Goal: Information Seeking & Learning: Learn about a topic

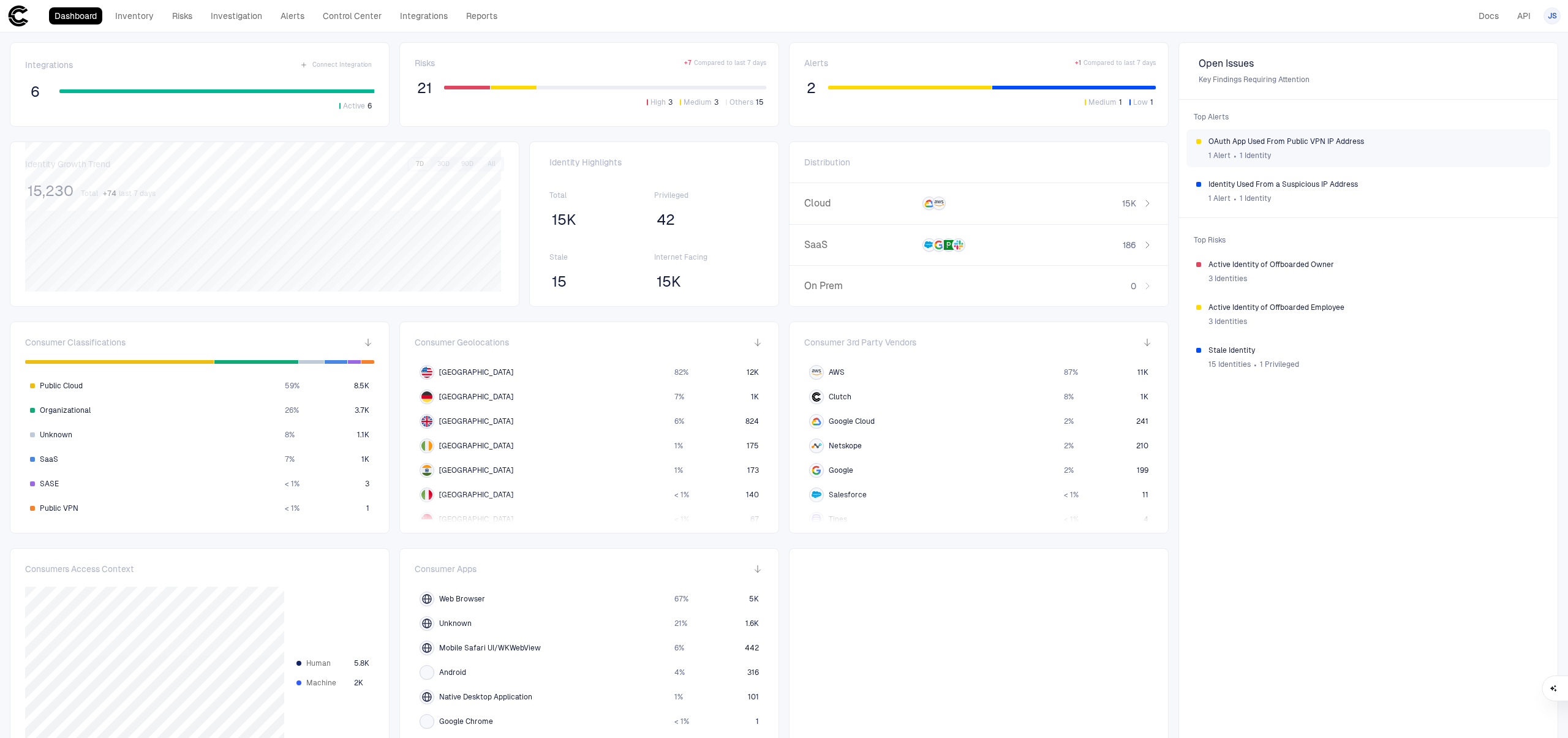
click at [1346, 141] on span "OAuth App Used From Public VPN IP Address" at bounding box center [1374, 141] width 332 height 10
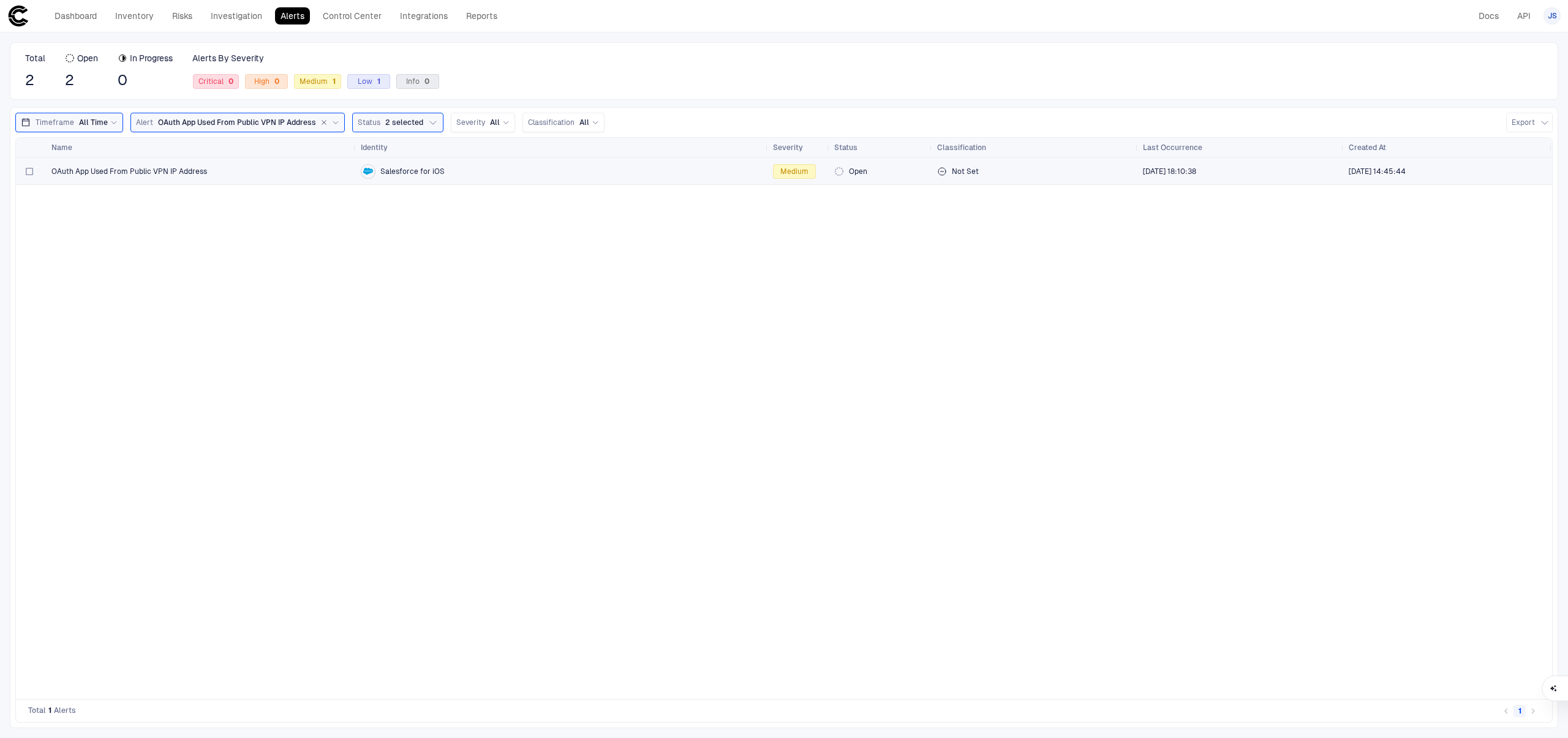
click at [292, 172] on div "OAuth App Used From Public VPN IP Address" at bounding box center [201, 171] width 300 height 10
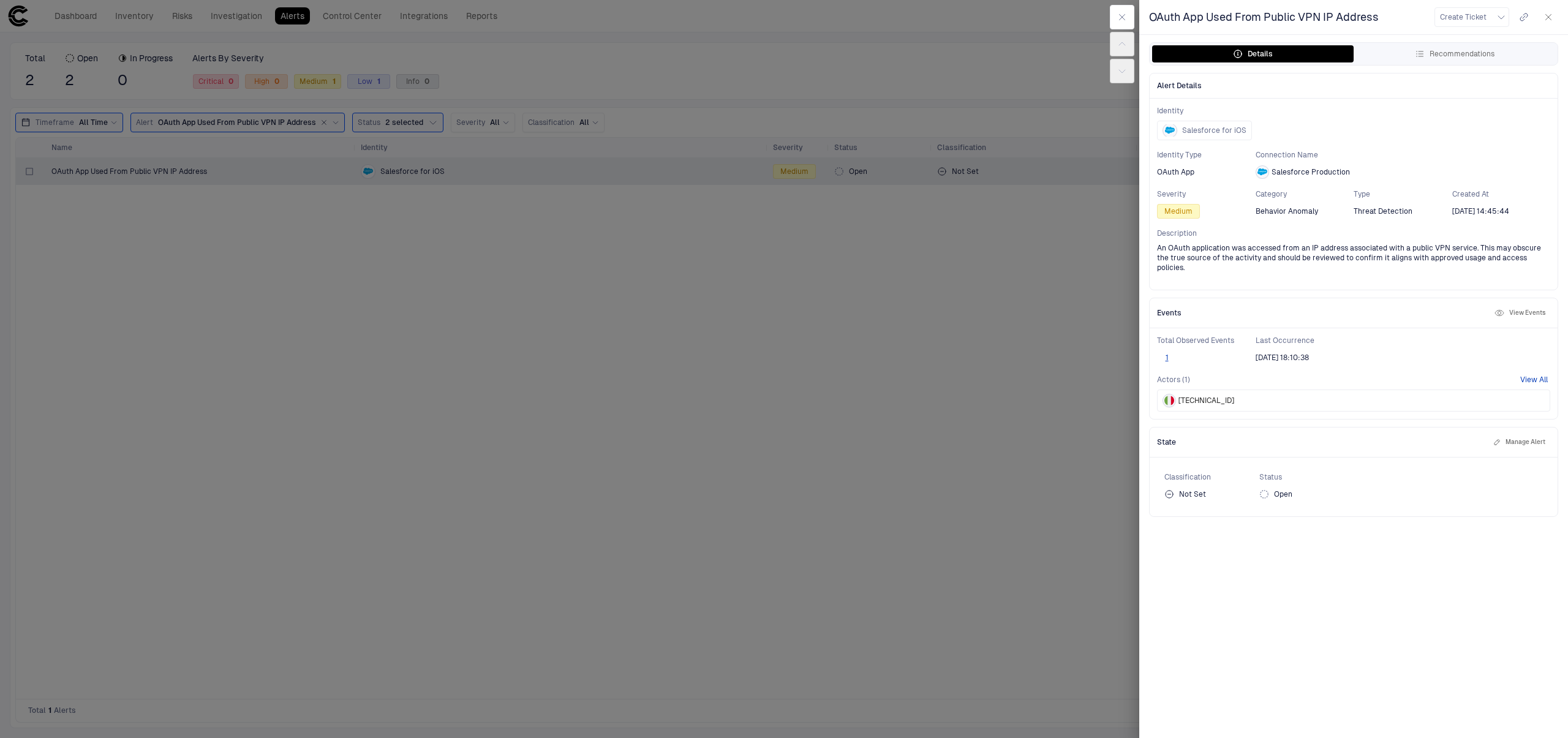
click at [1543, 375] on button "View All" at bounding box center [1534, 379] width 28 height 10
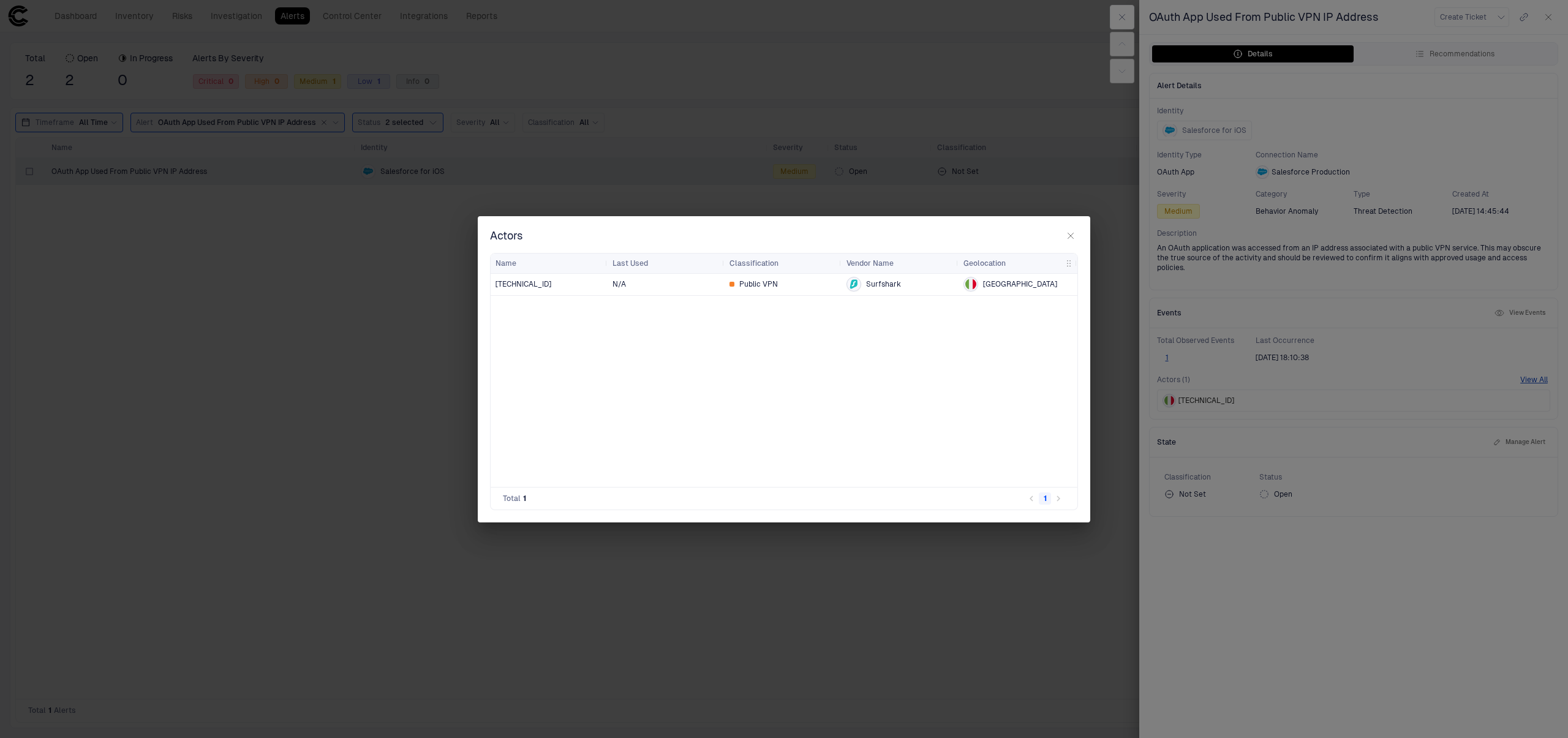
click at [513, 282] on span "[TECHNICAL_ID]" at bounding box center [523, 284] width 56 height 10
click at [599, 395] on div "[TECHNICAL_ID] N/A Public VPN Surfshark [GEOGRAPHIC_DATA]" at bounding box center [784, 379] width 587 height 213
click at [519, 283] on span "[TECHNICAL_ID]" at bounding box center [523, 284] width 56 height 10
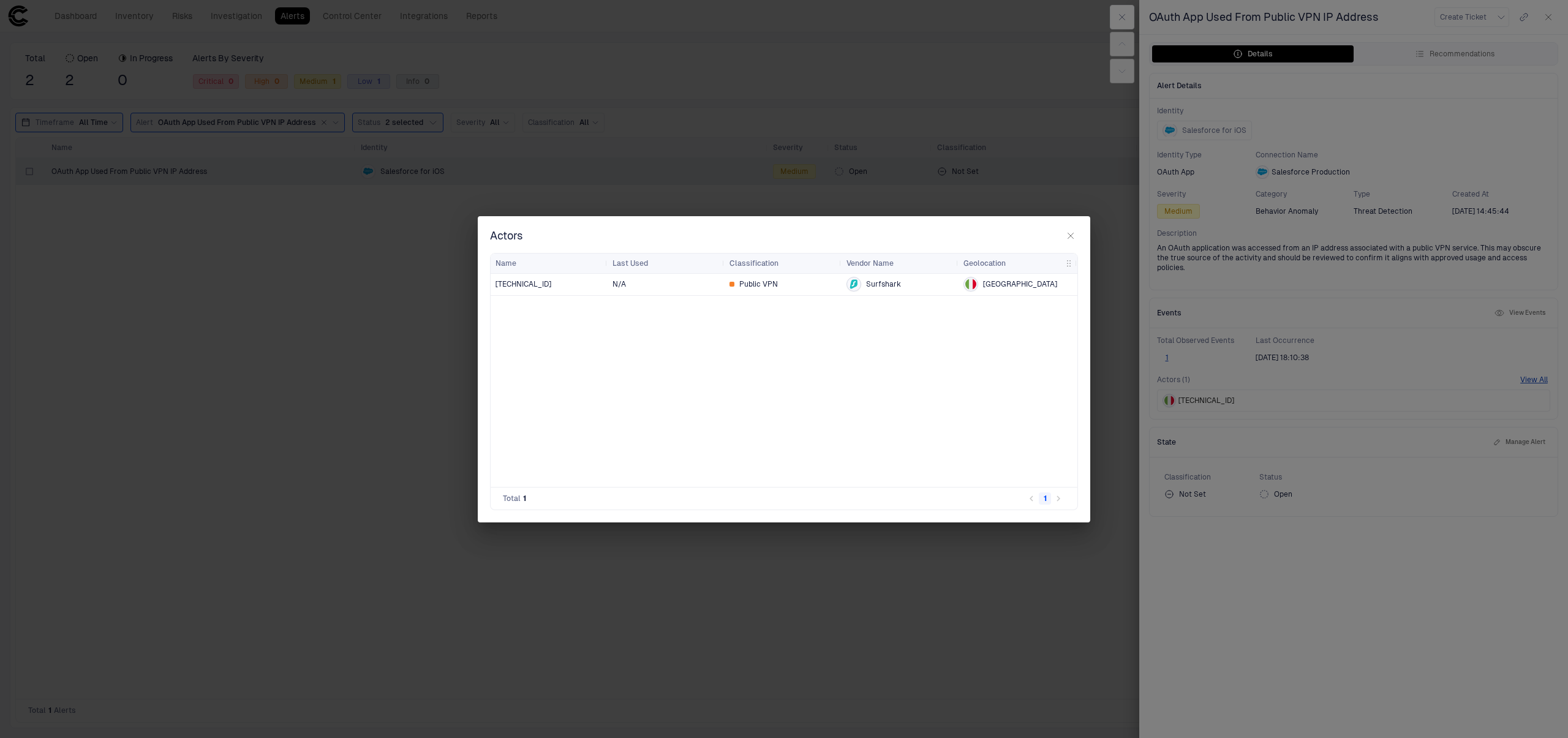
drag, startPoint x: 349, startPoint y: 394, endPoint x: 377, endPoint y: 386, distance: 29.1
click at [352, 394] on div "Actors Drag here to set row groups Drag here to set column labels Name Last Use…" at bounding box center [784, 369] width 1568 height 738
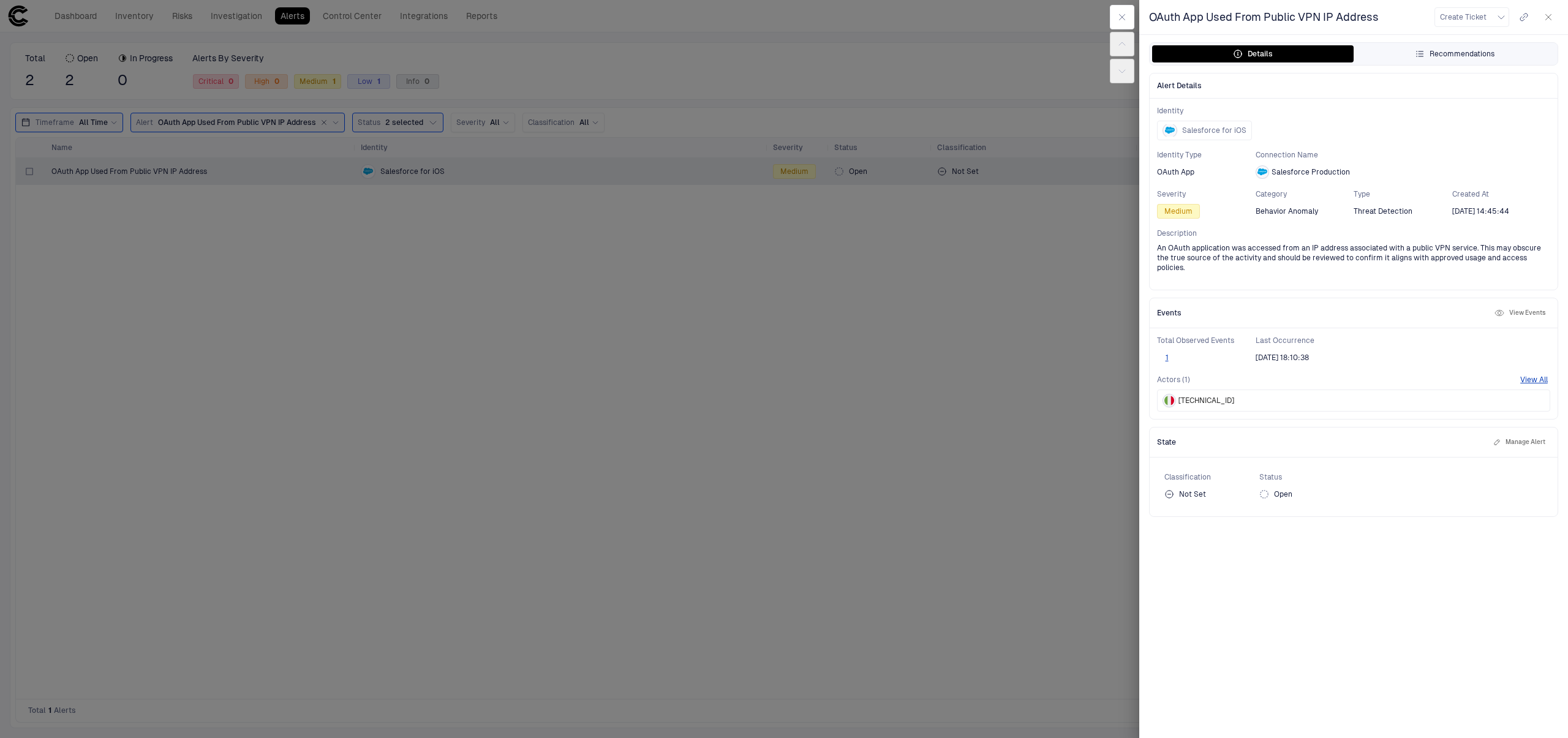
click at [1434, 46] on button "Recommendations" at bounding box center [1454, 54] width 201 height 17
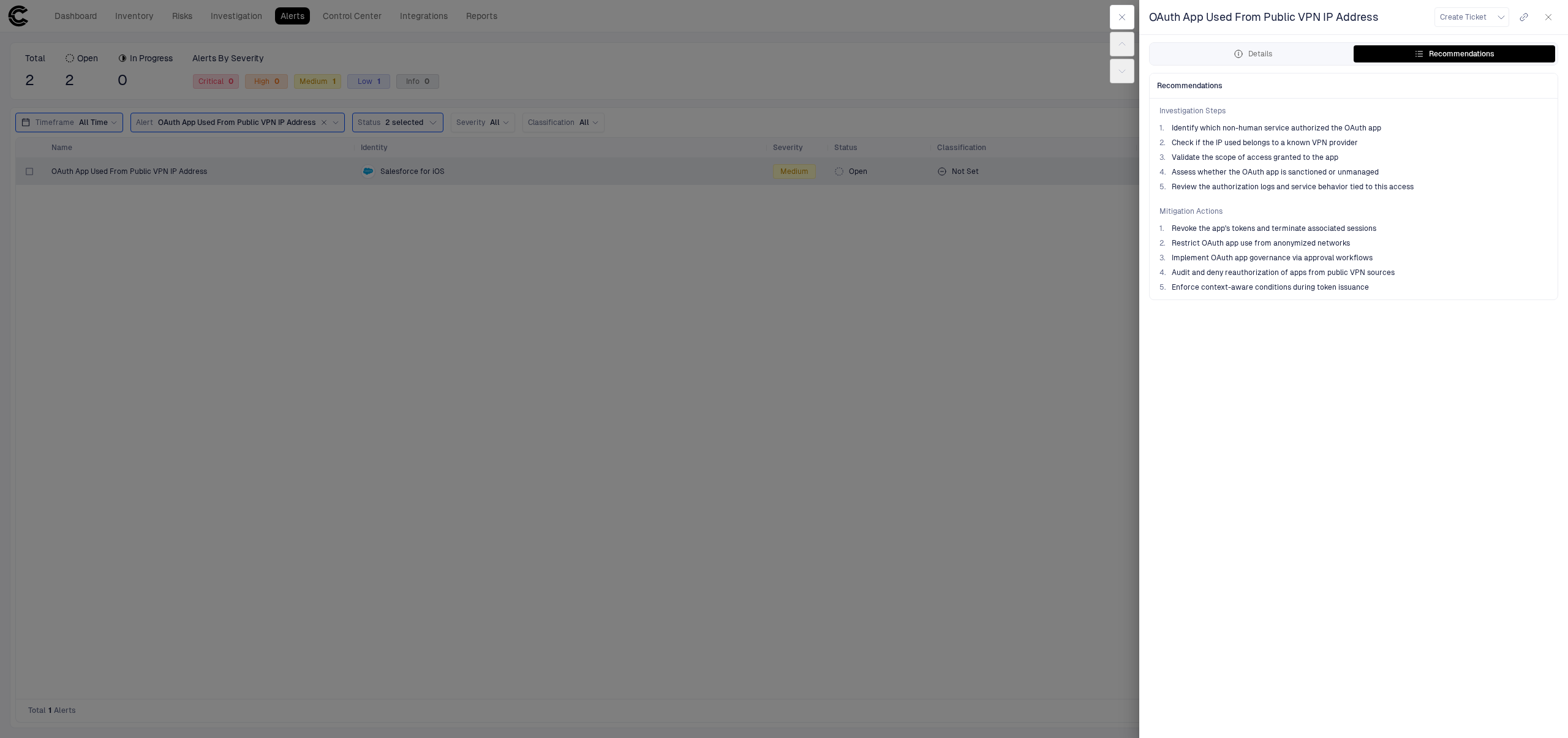
click at [1286, 44] on div "Details Recommendations" at bounding box center [1354, 54] width 408 height 22
click at [1279, 53] on button "Details" at bounding box center [1253, 54] width 201 height 17
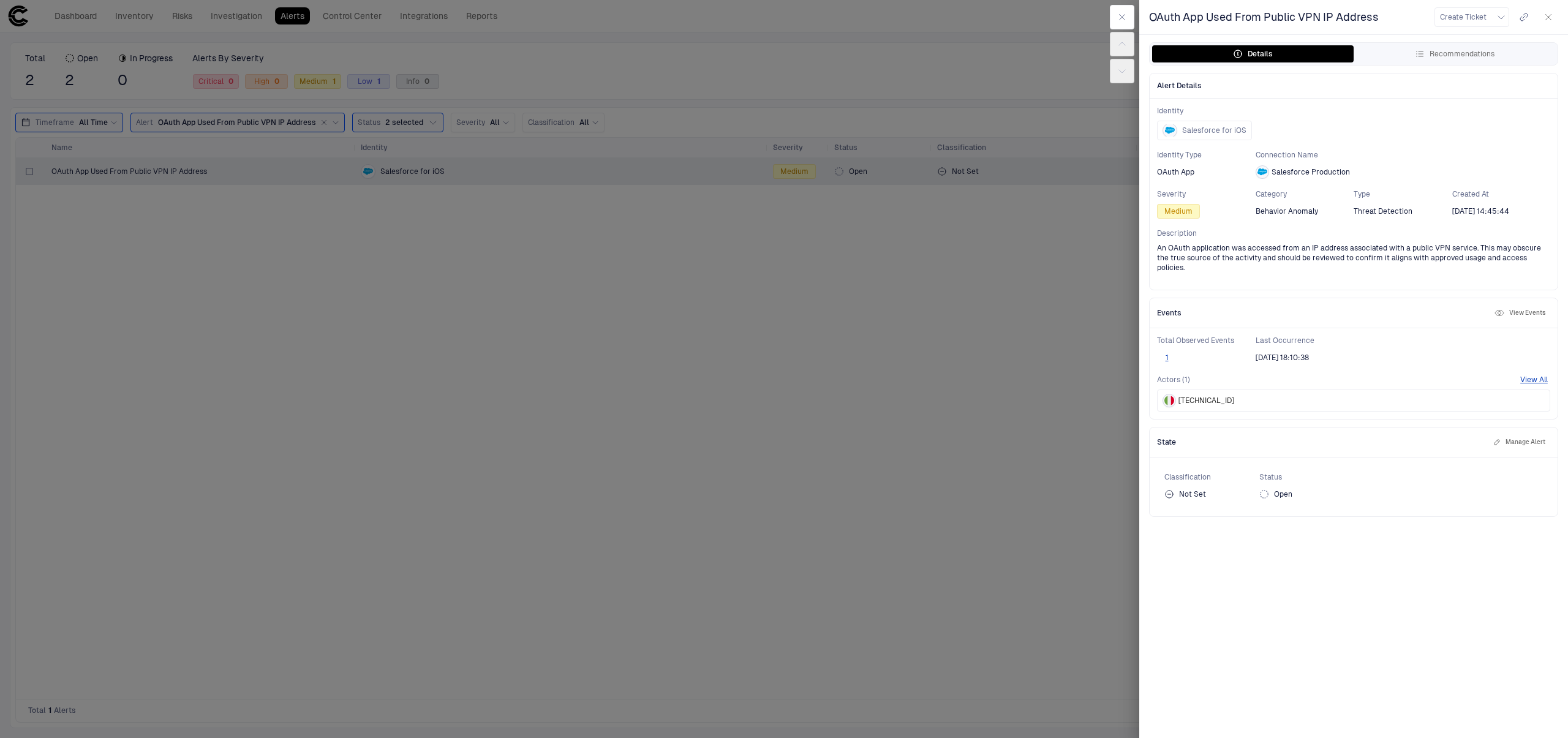
click at [1533, 306] on button "View Events" at bounding box center [1520, 313] width 56 height 15
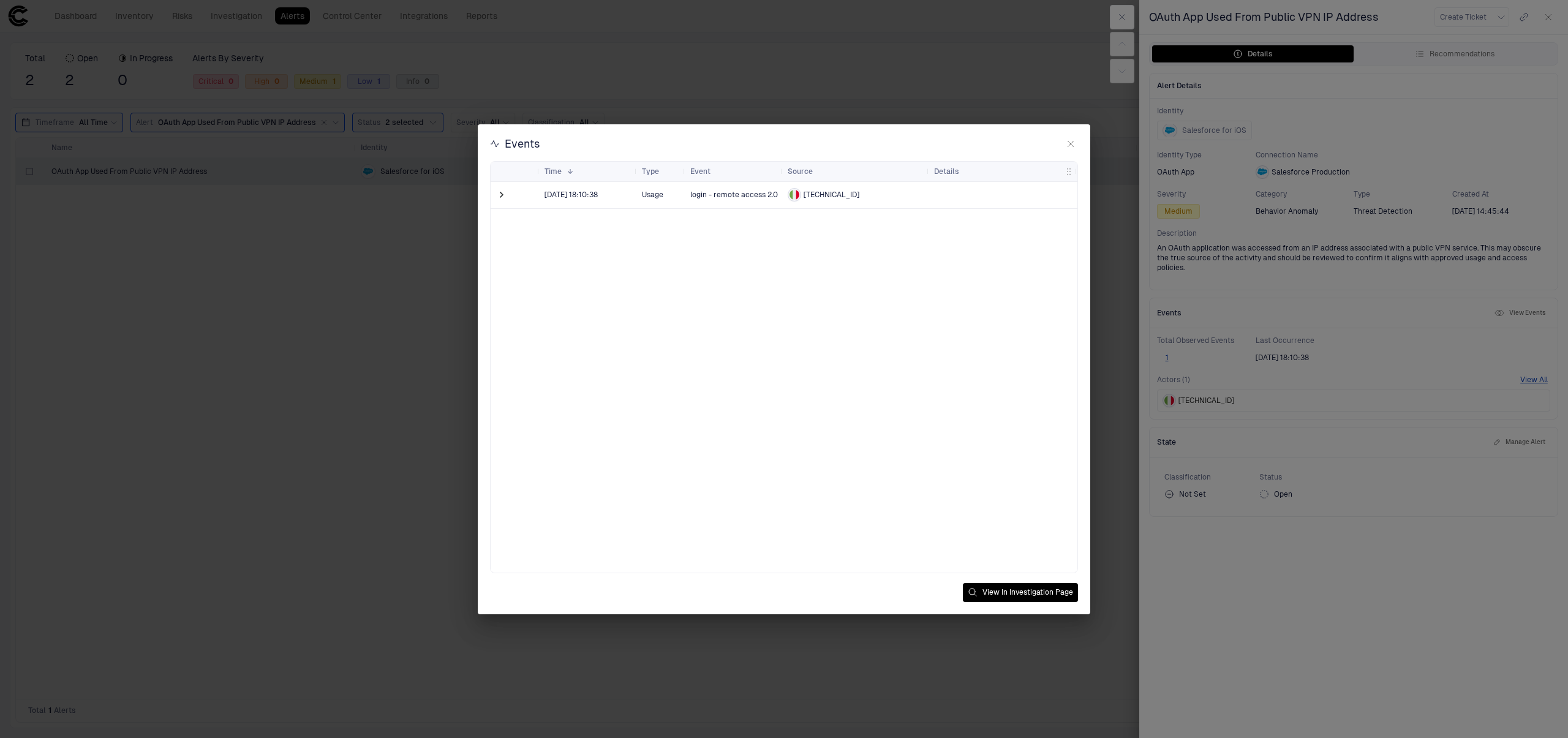
drag, startPoint x: 529, startPoint y: 191, endPoint x: 522, endPoint y: 194, distance: 7.6
click at [529, 191] on div at bounding box center [527, 195] width 15 height 25
click at [509, 195] on span at bounding box center [502, 195] width 15 height 25
click at [501, 198] on span at bounding box center [502, 195] width 12 height 12
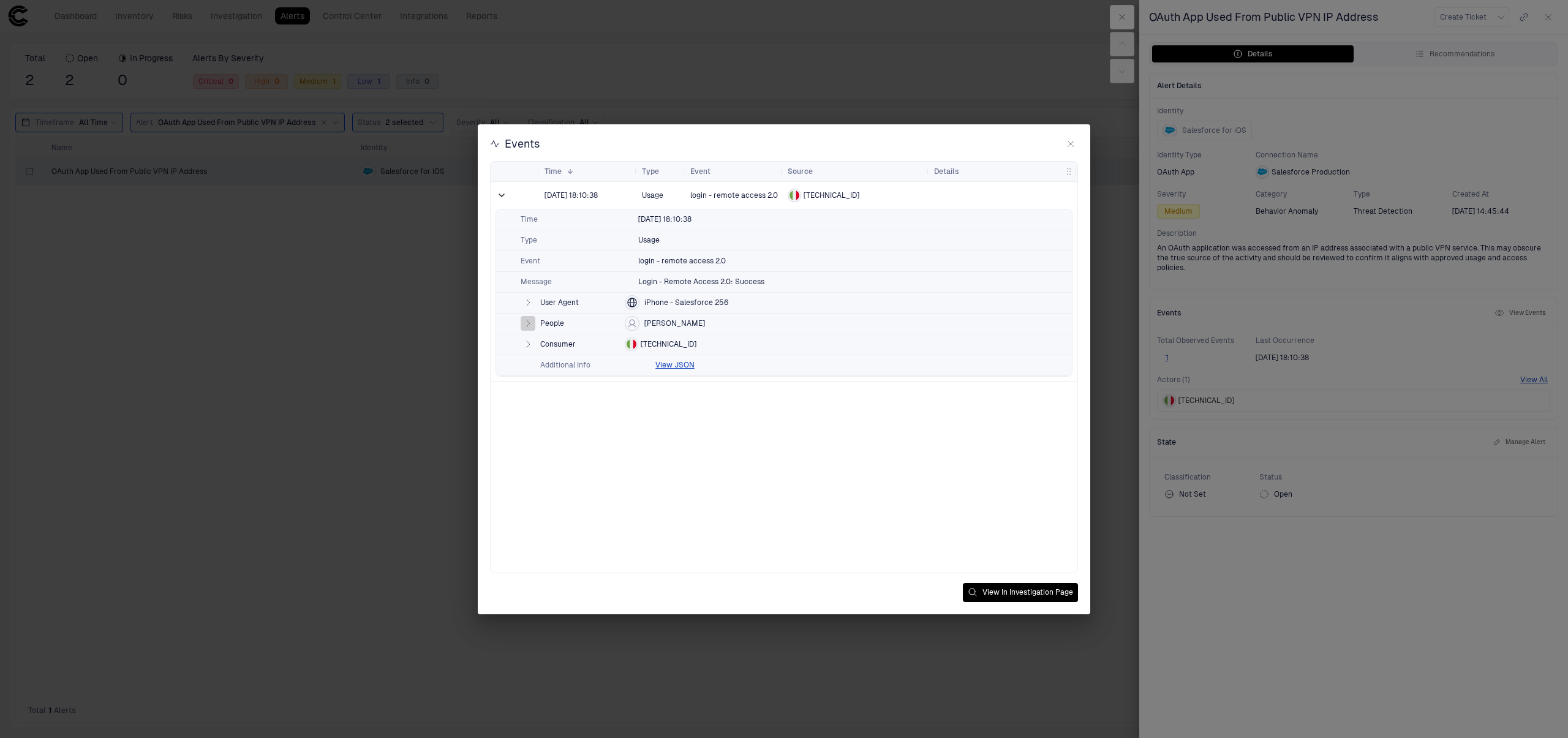
click at [530, 319] on icon "button" at bounding box center [528, 323] width 10 height 10
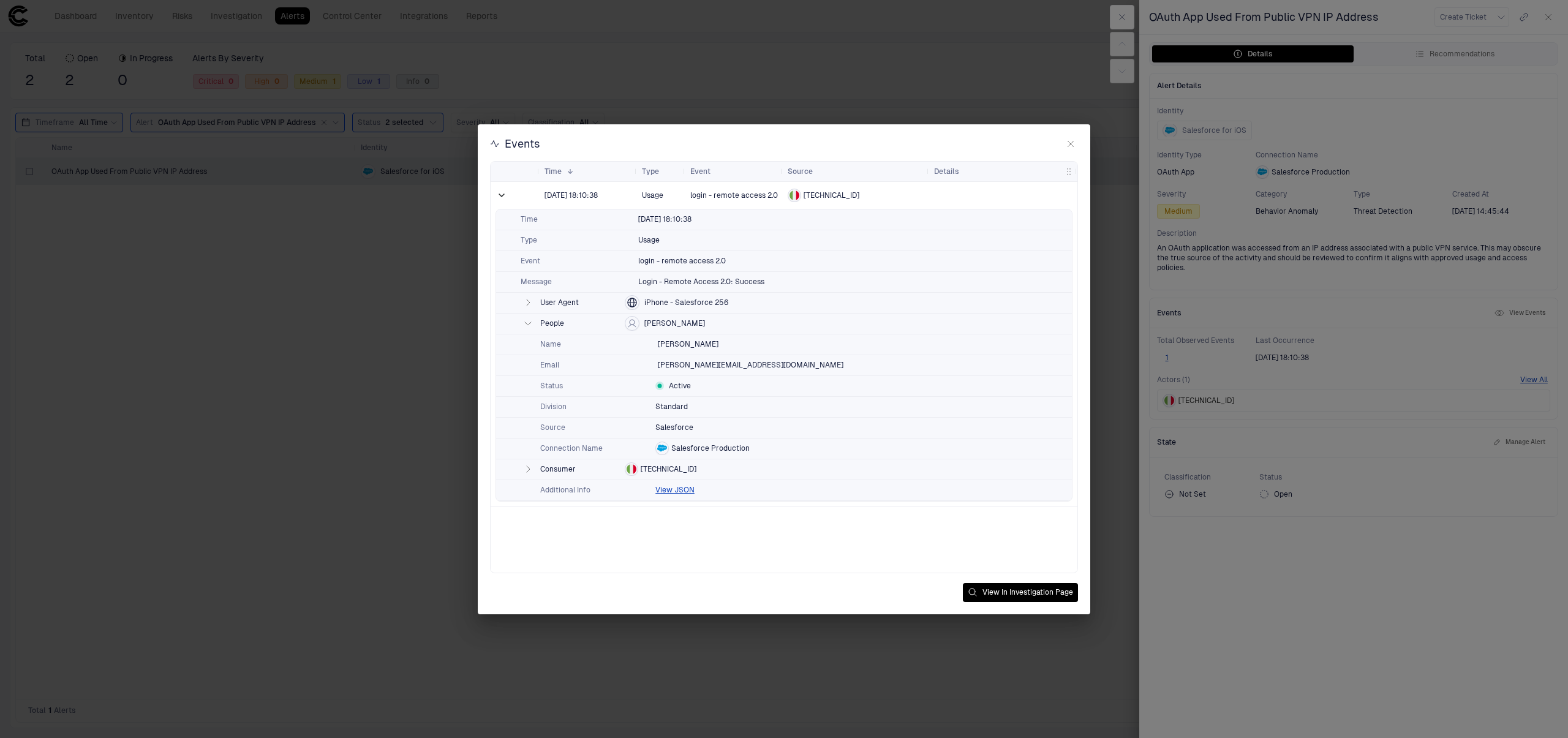
click at [525, 473] on icon "button" at bounding box center [528, 468] width 10 height 10
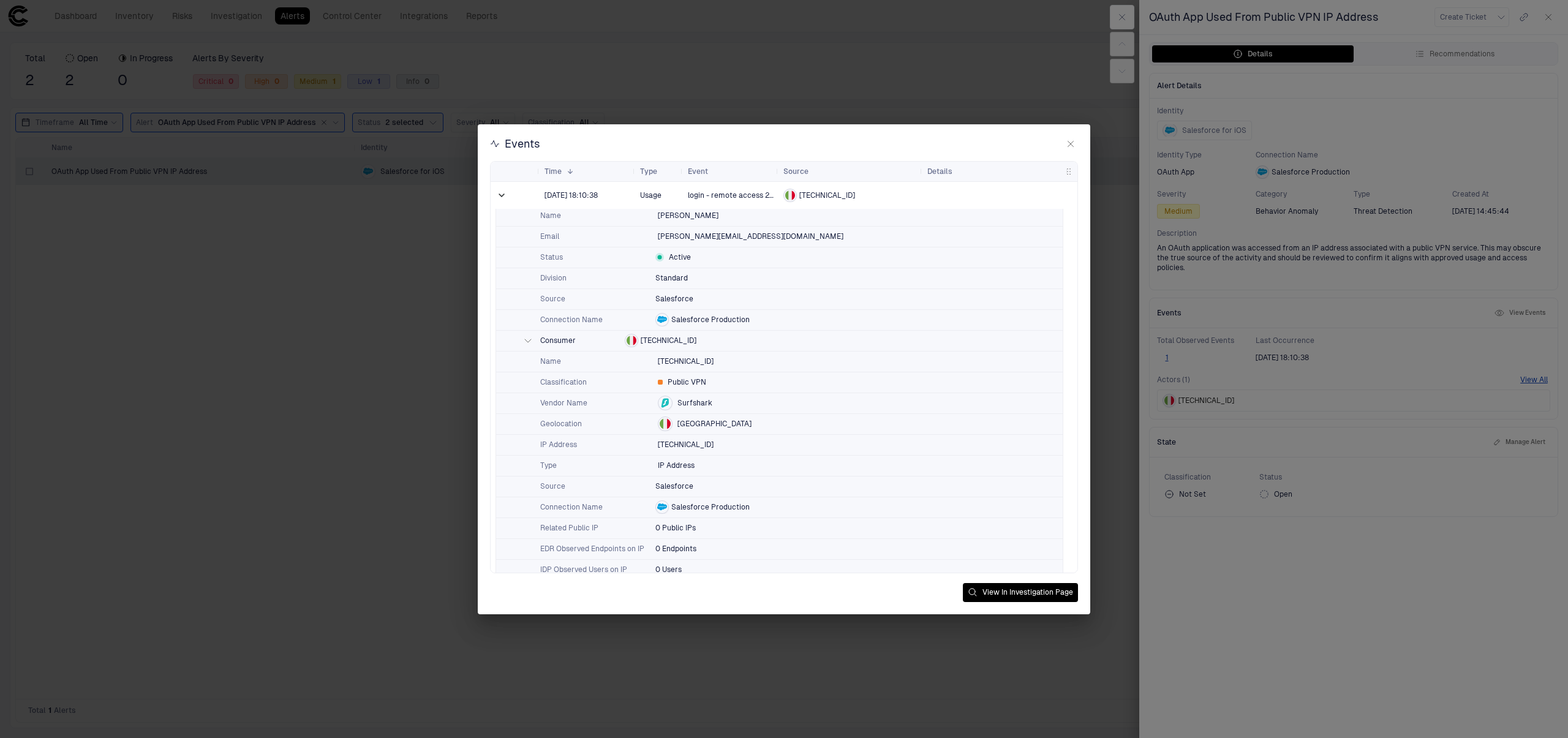
scroll to position [163, 0]
click at [674, 556] on button "View JSON" at bounding box center [675, 556] width 39 height 10
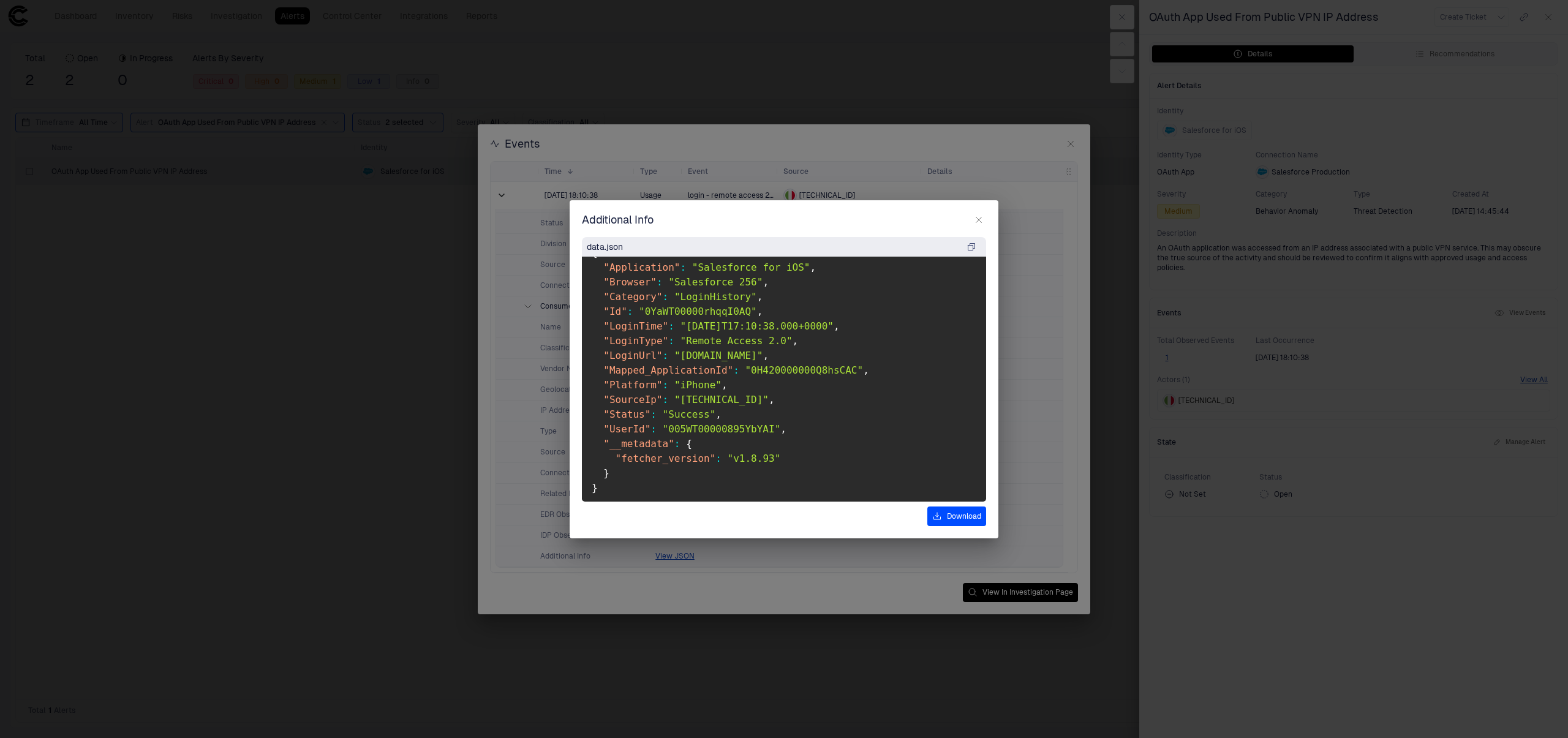
scroll to position [25, 0]
click at [982, 221] on icon "button" at bounding box center [979, 220] width 10 height 10
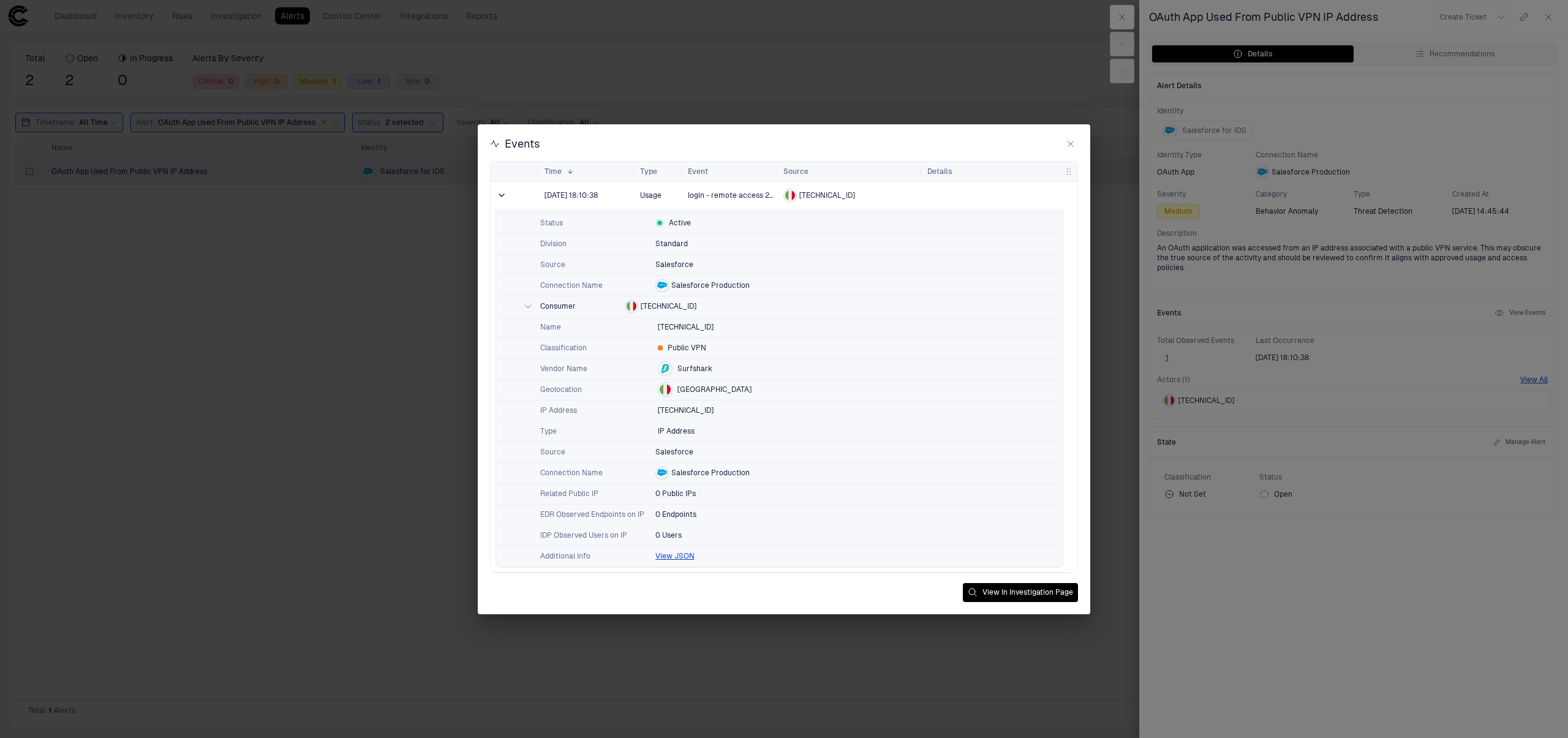
click at [1073, 134] on div "Events Drag here to set row groups Drag here to set column labels Time 1 Type" at bounding box center [784, 369] width 612 height 490
click at [1070, 141] on icon "button" at bounding box center [1070, 144] width 10 height 10
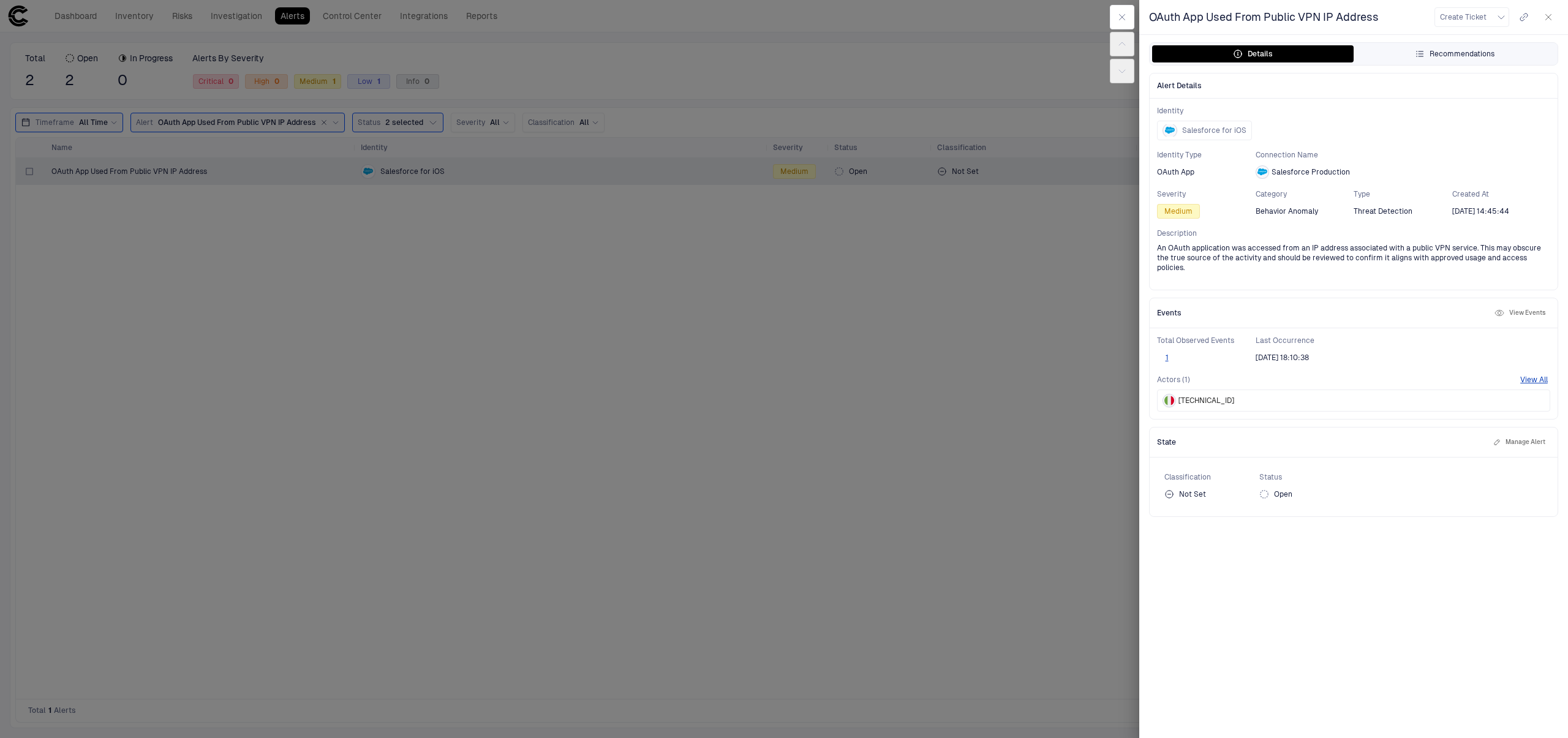
click at [1444, 59] on button "Recommendations" at bounding box center [1454, 54] width 201 height 17
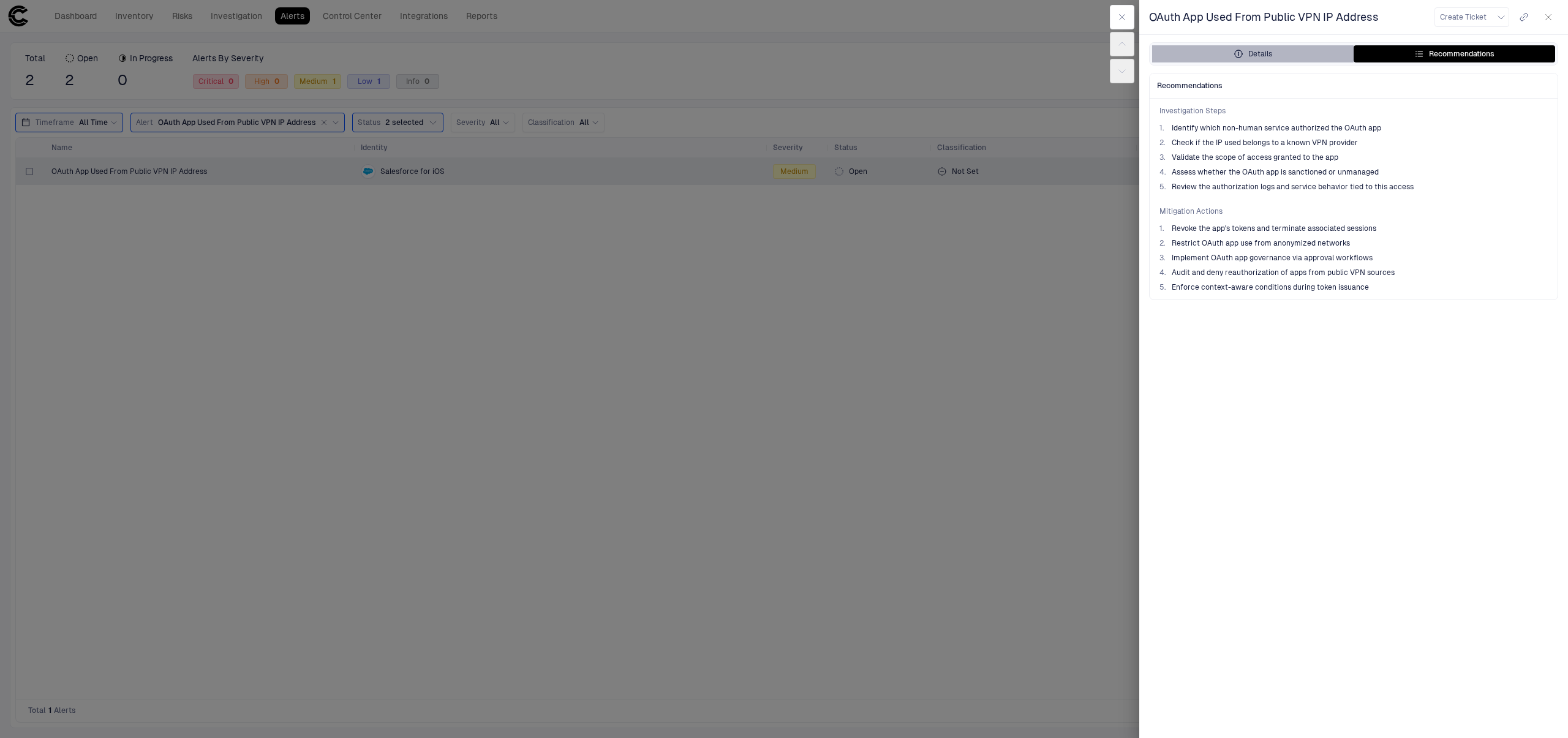
click at [1278, 59] on button "Details" at bounding box center [1253, 54] width 201 height 17
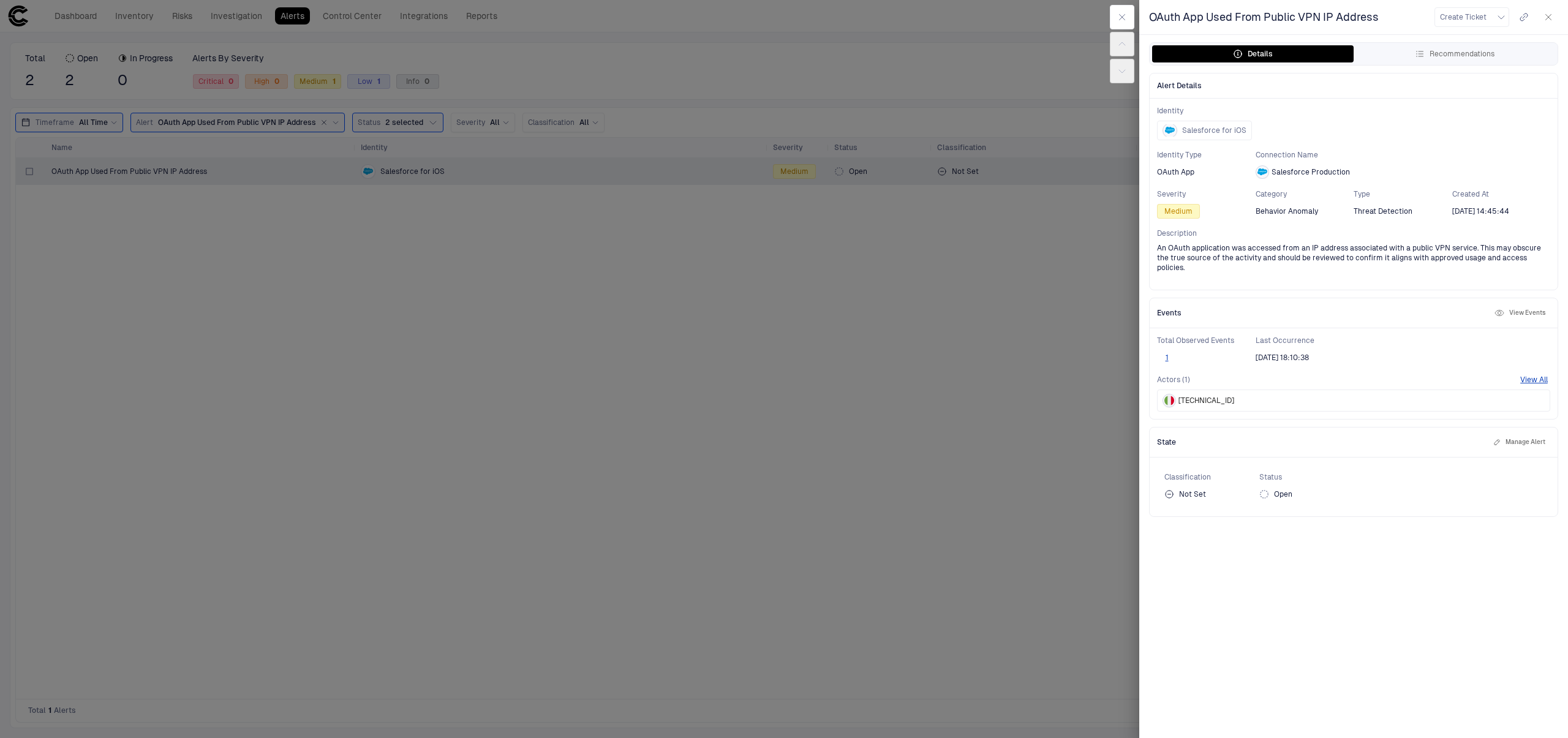
click at [1497, 308] on icon "button" at bounding box center [1500, 313] width 10 height 10
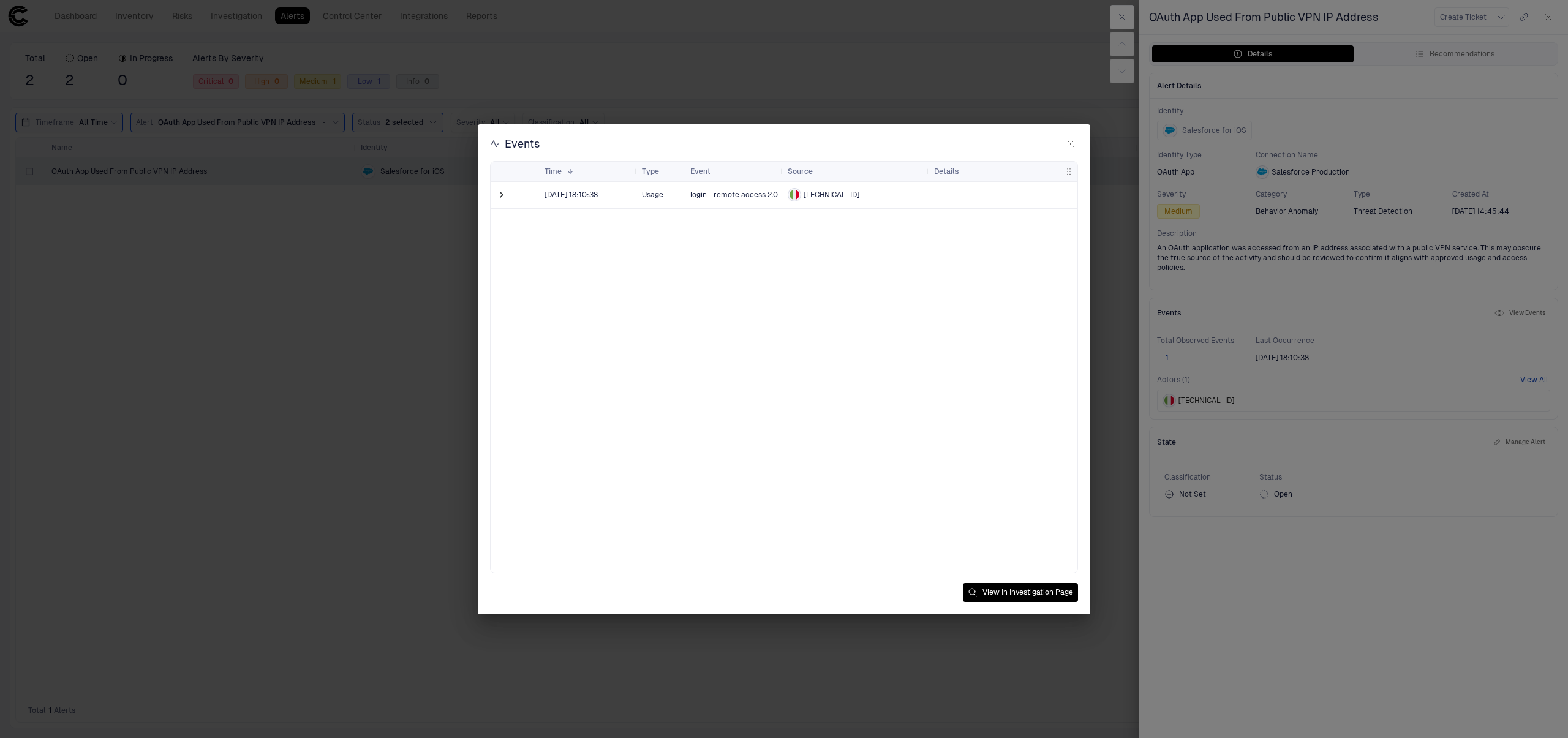
click at [552, 204] on span "[DATE] 18:10:38" at bounding box center [588, 195] width 88 height 25
click at [491, 196] on div at bounding box center [503, 195] width 25 height 26
click at [507, 196] on span at bounding box center [502, 195] width 12 height 12
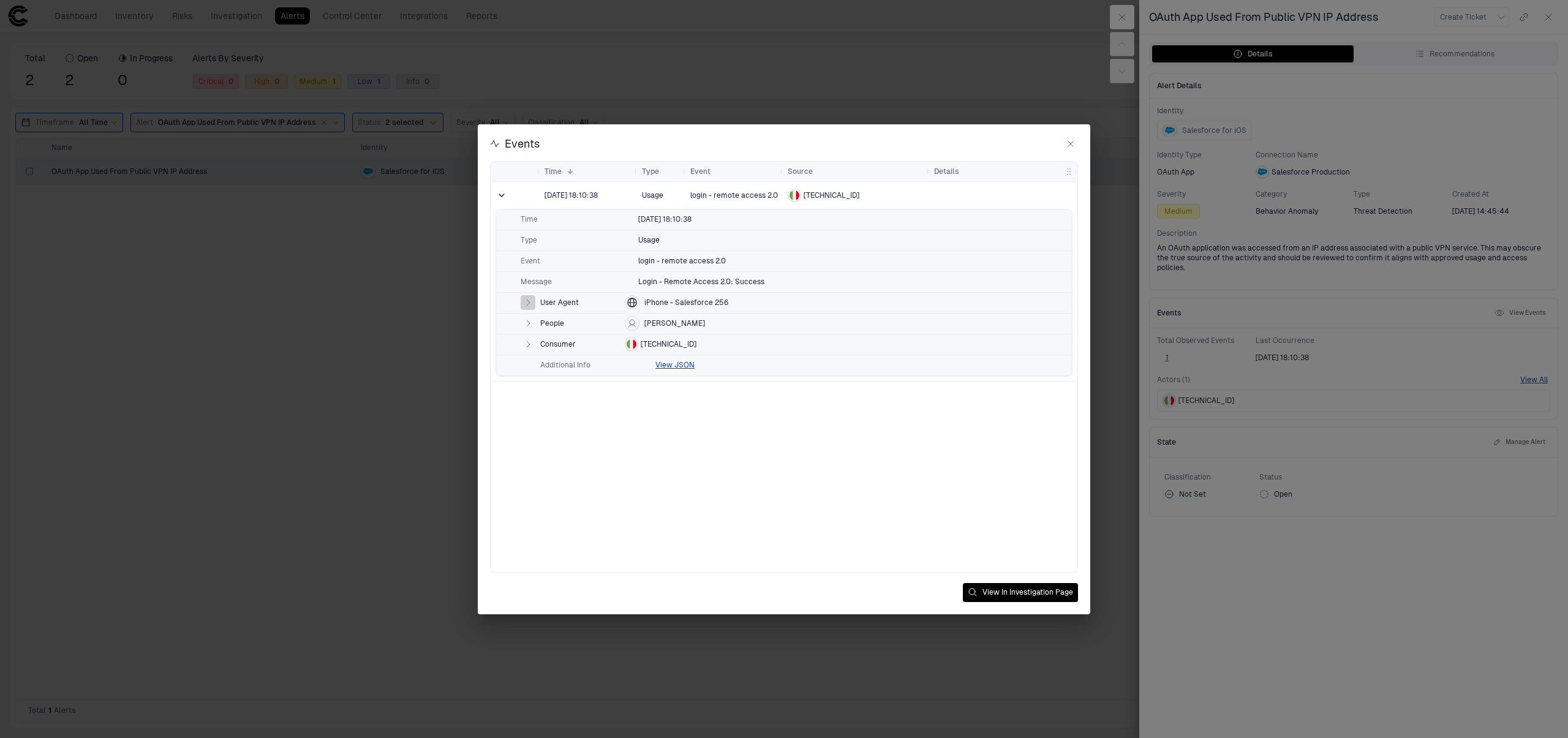
click at [532, 309] on button "button" at bounding box center [528, 302] width 15 height 15
click at [1072, 143] on icon "button" at bounding box center [1070, 144] width 10 height 10
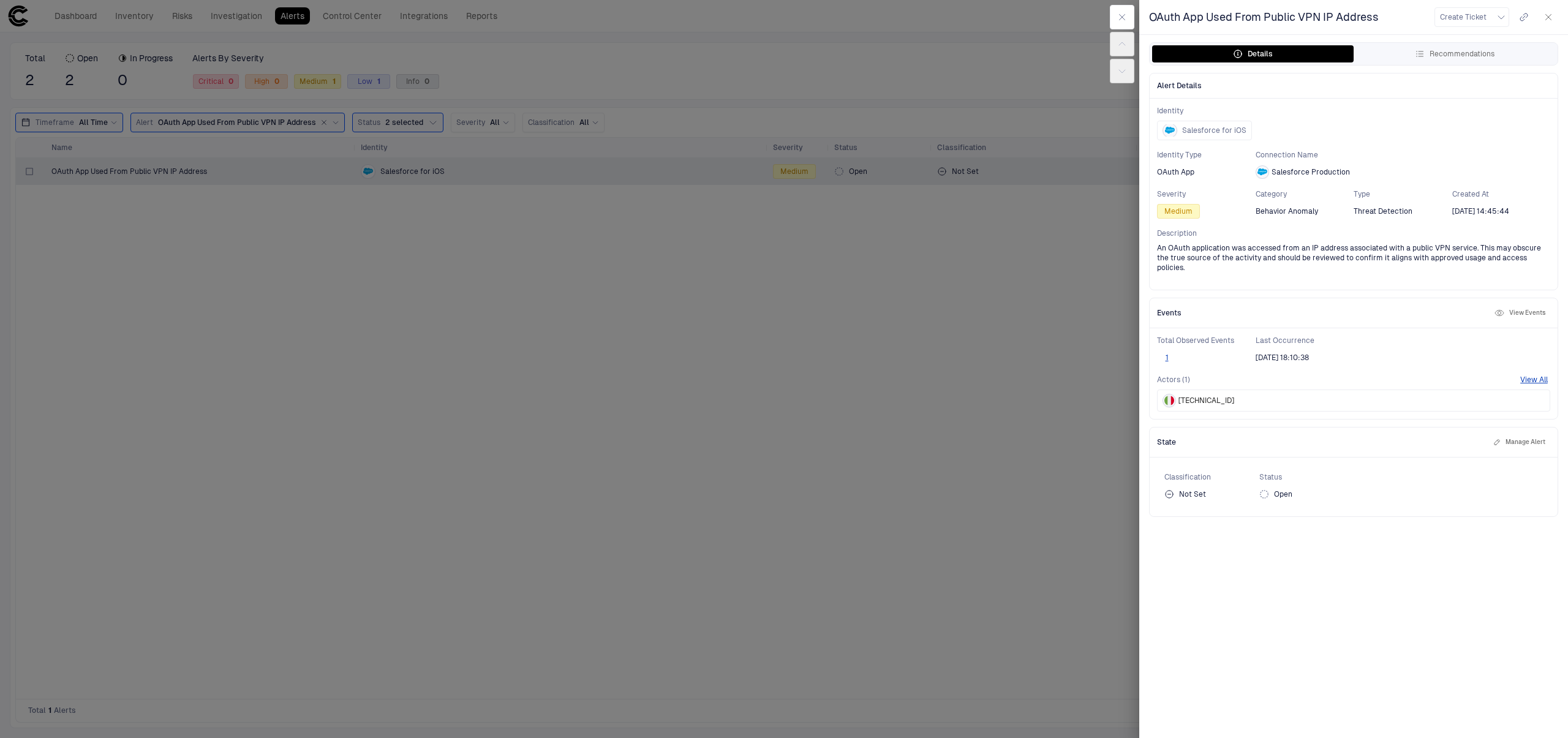
click at [1083, 138] on div at bounding box center [784, 369] width 1568 height 738
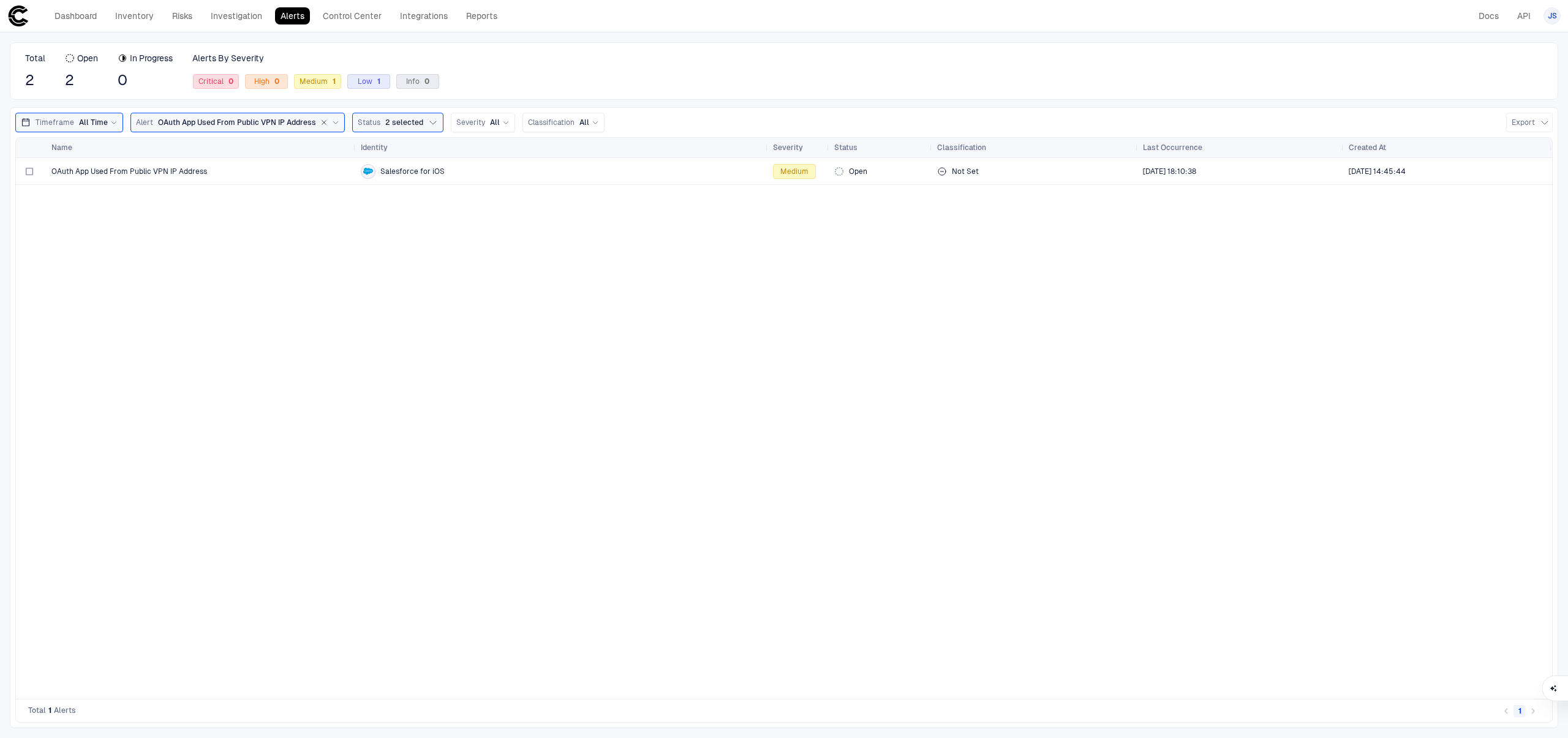
click at [70, 83] on span "2" at bounding box center [81, 80] width 33 height 18
click at [287, 13] on link "Alerts" at bounding box center [292, 16] width 35 height 17
click at [292, 20] on link "Alerts" at bounding box center [292, 16] width 35 height 17
click at [67, 20] on link "Dashboard" at bounding box center [75, 16] width 53 height 17
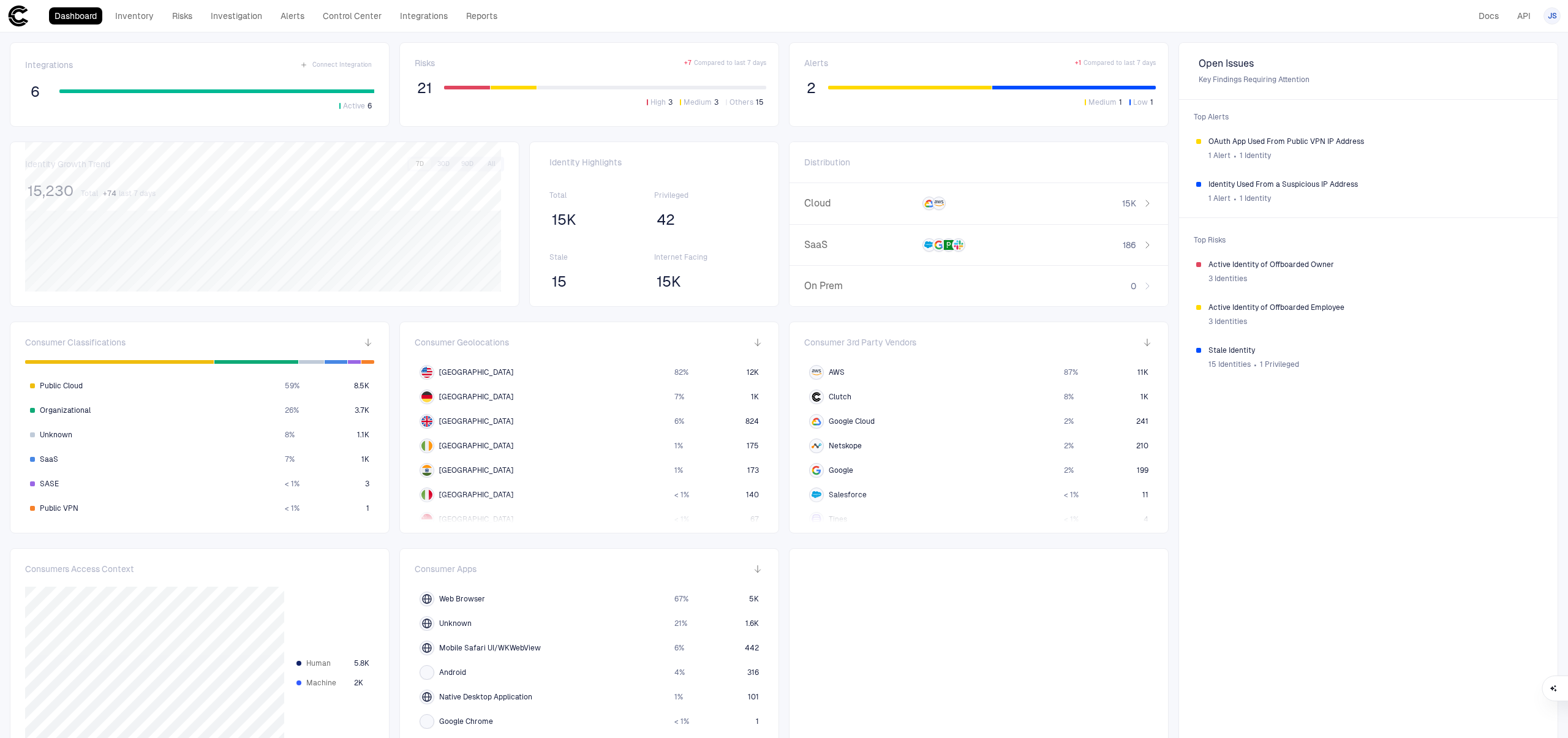
click at [419, 92] on span "21" at bounding box center [424, 88] width 15 height 18
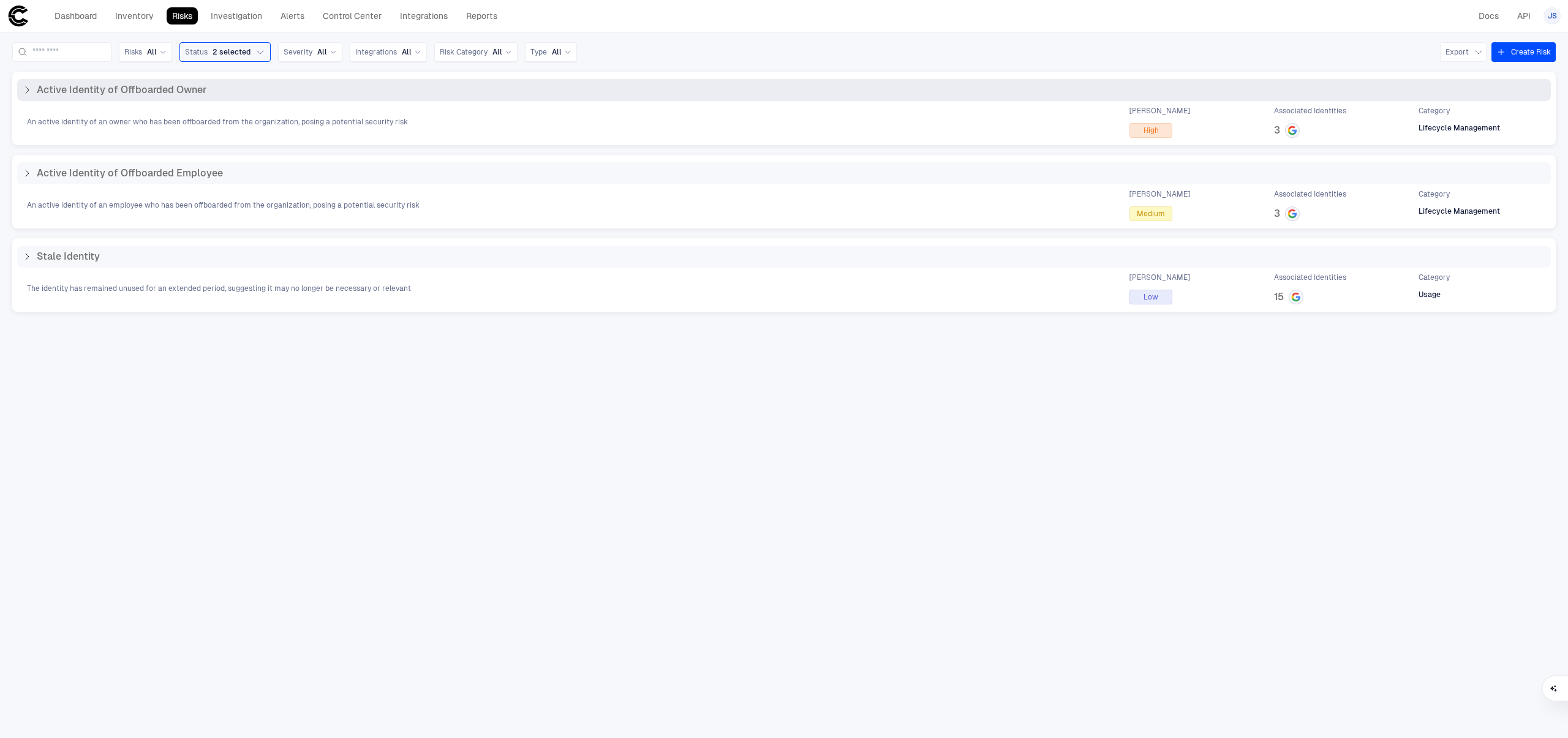
click at [25, 90] on icon at bounding box center [27, 90] width 10 height 10
